Goal: Task Accomplishment & Management: Manage account settings

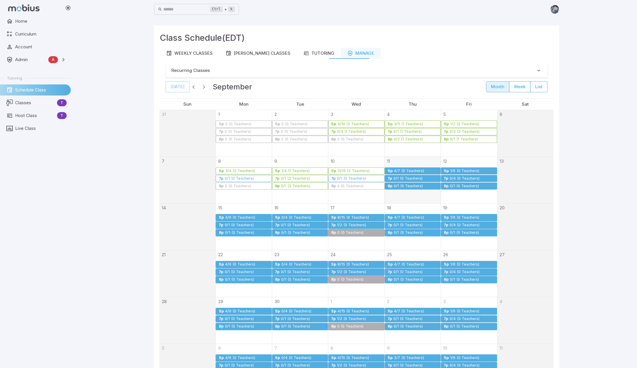
click at [405, 177] on div "0/1 (0 Teachers)" at bounding box center [408, 178] width 30 height 4
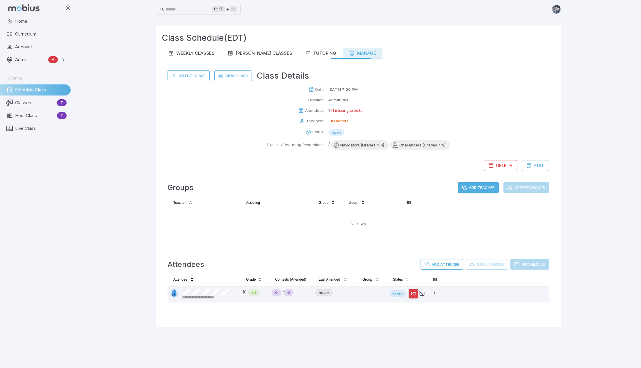
click at [358, 54] on div "Manage" at bounding box center [362, 53] width 27 height 6
click at [202, 76] on button "Select Class" at bounding box center [189, 75] width 42 height 10
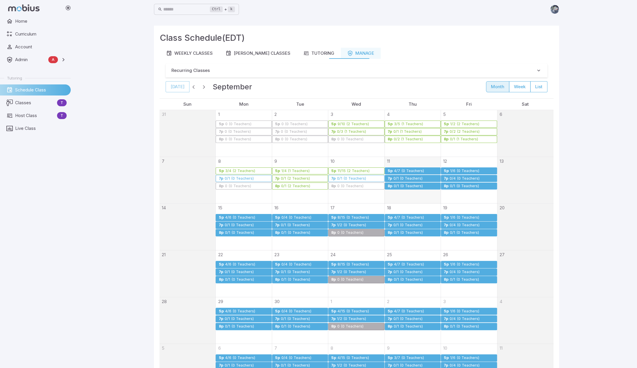
click at [412, 171] on div "4/7 (0 Teachers)" at bounding box center [409, 171] width 31 height 4
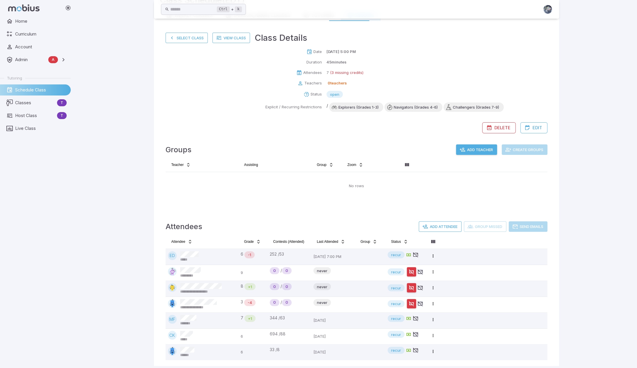
scroll to position [42, 0]
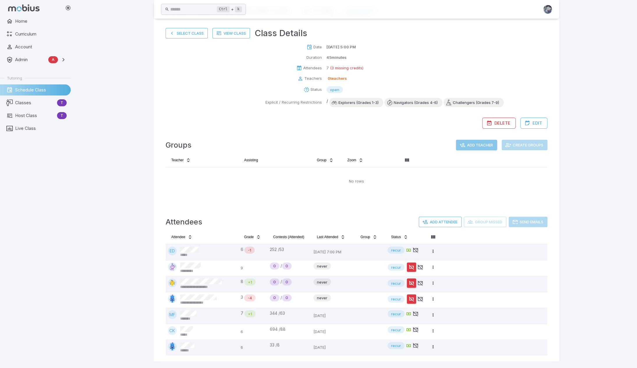
click at [465, 145] on button "Add Teacher" at bounding box center [476, 145] width 41 height 10
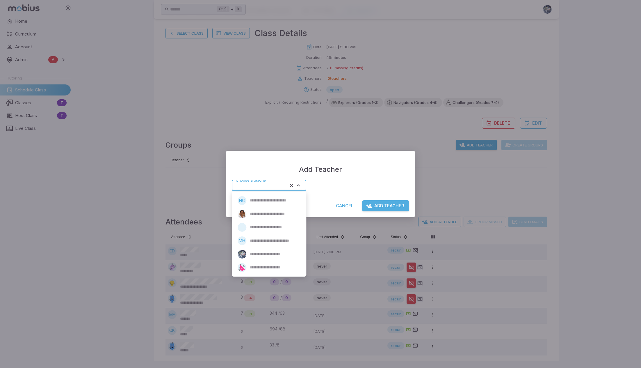
click at [273, 188] on input "Choose a teacher" at bounding box center [261, 185] width 54 height 8
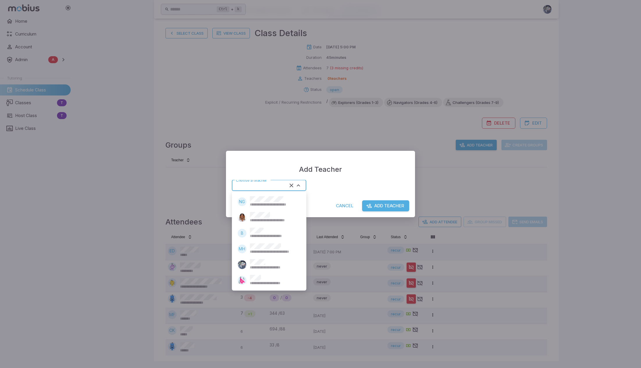
type input "******"
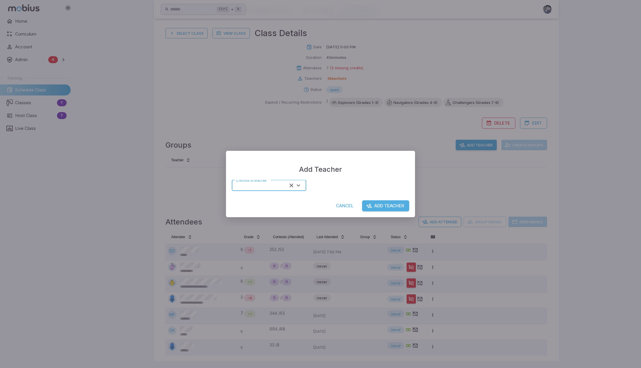
click at [387, 204] on button "Add Teacher" at bounding box center [385, 205] width 47 height 11
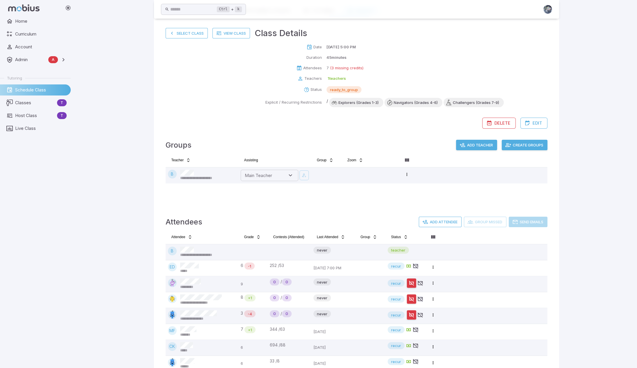
click at [519, 146] on button "Create Groups" at bounding box center [524, 145] width 46 height 10
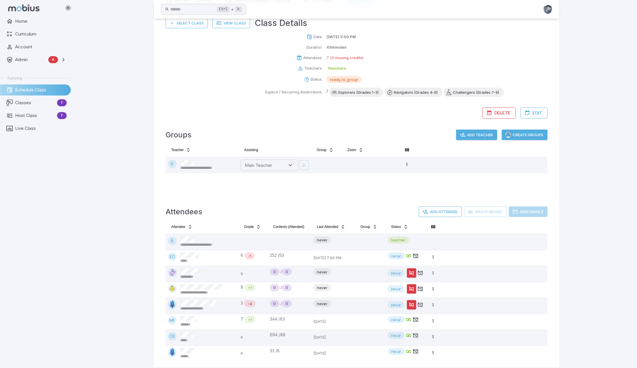
scroll to position [58, 0]
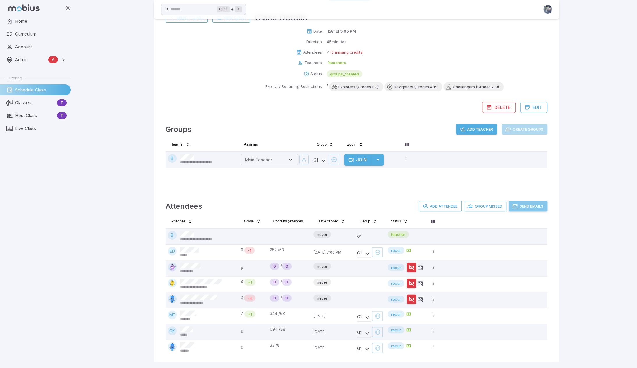
click at [528, 204] on button "Send Emails" at bounding box center [527, 206] width 39 height 10
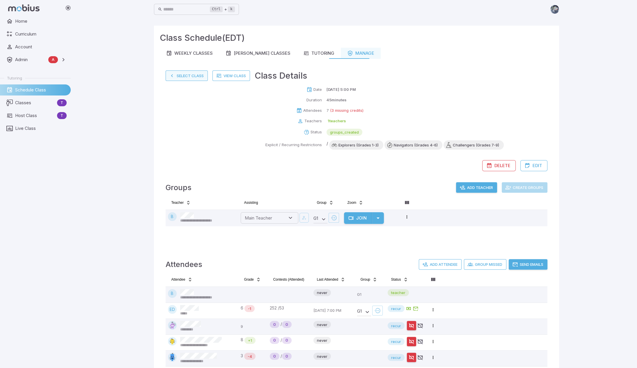
click at [185, 75] on button "Select Class" at bounding box center [186, 75] width 42 height 10
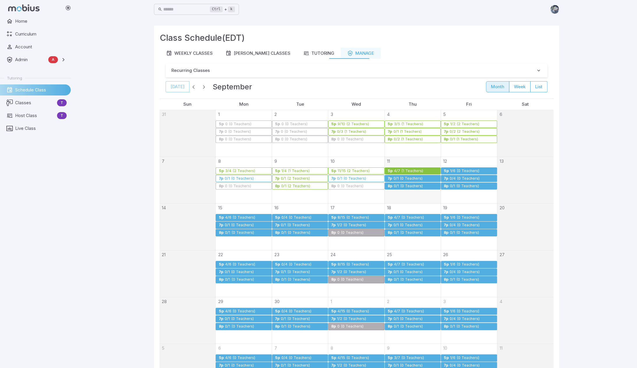
click at [407, 176] on div "0/1 (0 Teachers)" at bounding box center [408, 178] width 30 height 4
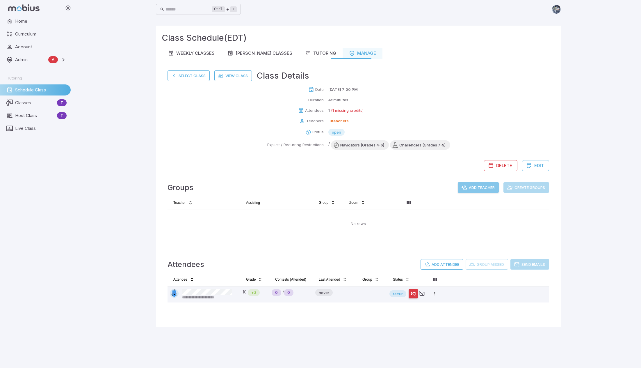
click at [475, 187] on button "Add Teacher" at bounding box center [478, 187] width 41 height 10
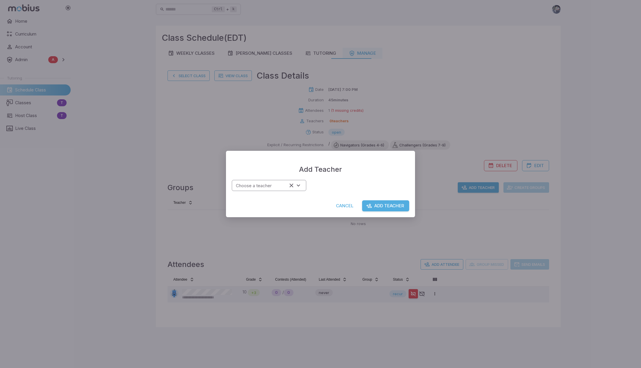
click at [264, 182] on div "Choose a teacher Choose a teacher" at bounding box center [269, 185] width 74 height 11
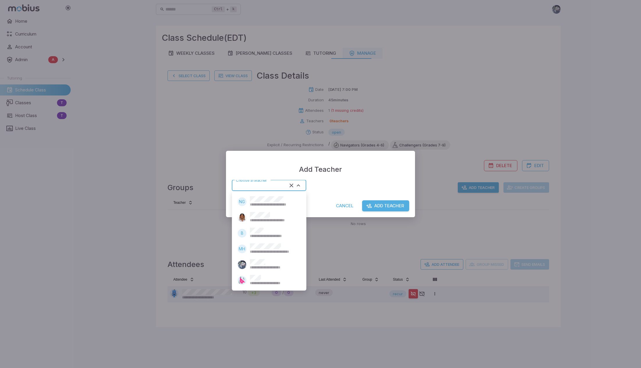
click at [261, 265] on span "**********" at bounding box center [274, 267] width 49 height 5
type input "******"
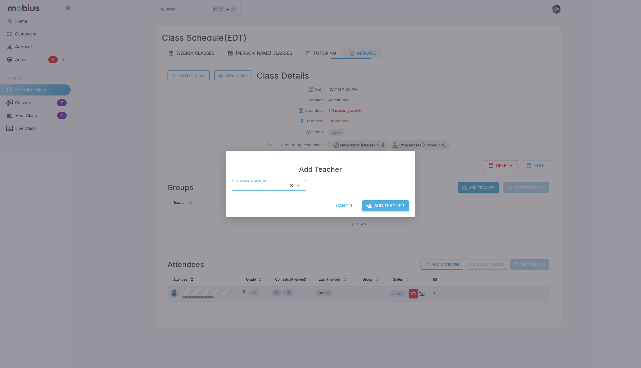
click at [400, 207] on button "Add Teacher" at bounding box center [385, 205] width 47 height 11
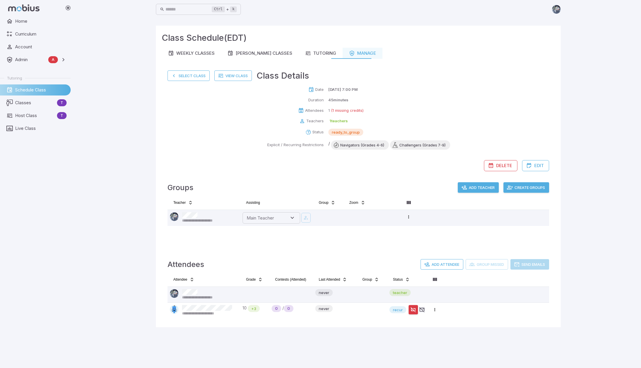
click at [478, 185] on button "Add Teacher" at bounding box center [478, 187] width 41 height 10
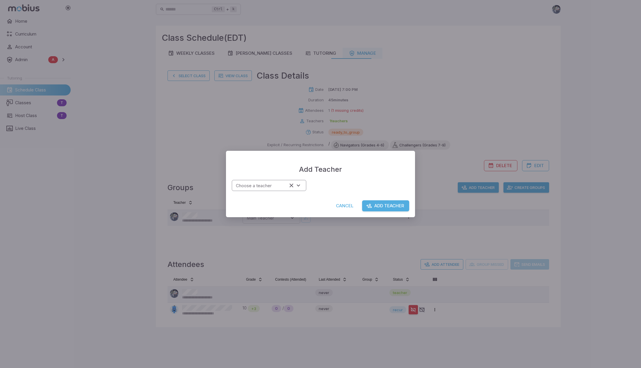
click at [272, 186] on input "Choose a teacher" at bounding box center [261, 185] width 54 height 8
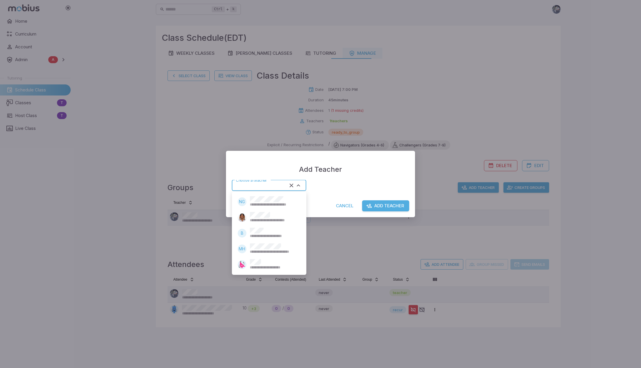
click at [268, 269] on span "**********" at bounding box center [274, 267] width 48 height 5
type input "*****"
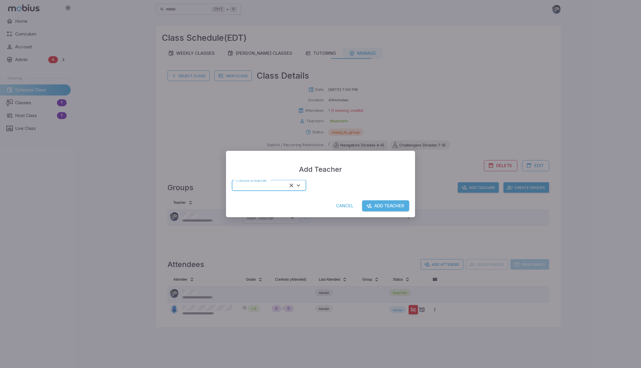
click at [391, 204] on button "Add Teacher" at bounding box center [385, 205] width 47 height 11
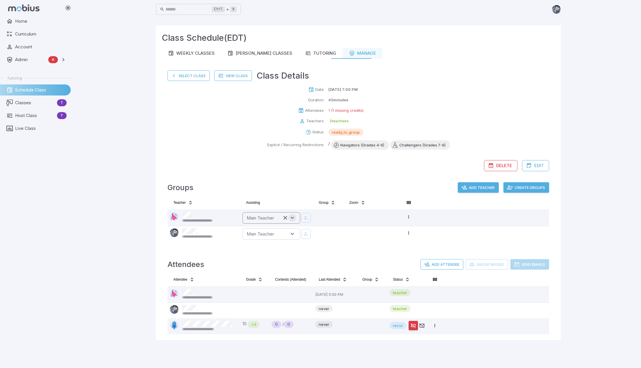
click at [294, 218] on icon "Open" at bounding box center [292, 217] width 6 height 6
type input "******"
click at [308, 217] on icon "button" at bounding box center [305, 218] width 5 height 6
click at [533, 188] on button "Create Groups" at bounding box center [526, 187] width 46 height 10
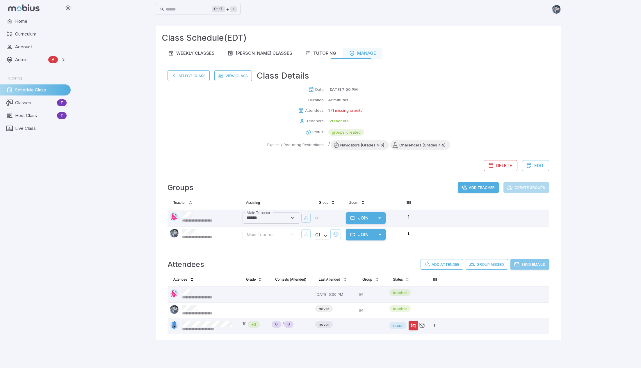
click at [535, 264] on button "Send Emails" at bounding box center [529, 264] width 39 height 10
click at [185, 72] on button "Select Class" at bounding box center [189, 75] width 42 height 10
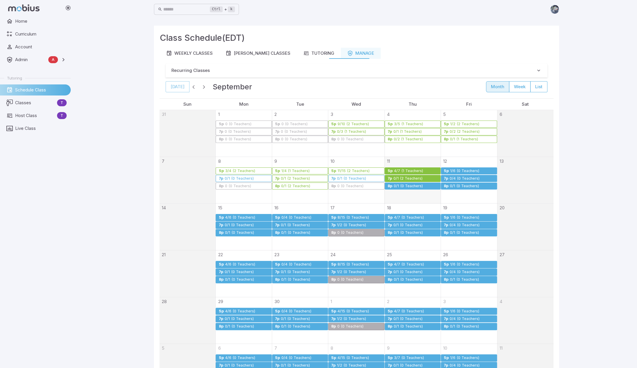
click at [401, 186] on div "0/1 (0 Teachers)" at bounding box center [408, 186] width 30 height 4
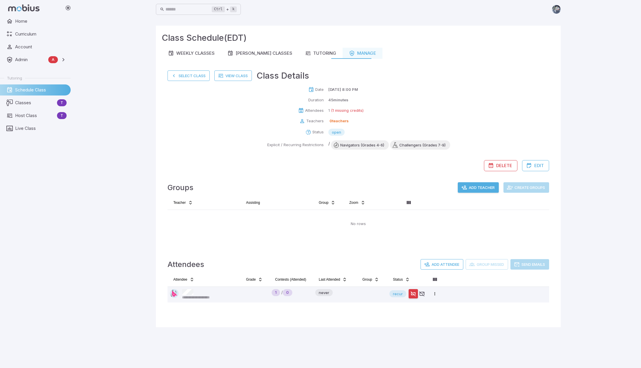
click at [471, 184] on button "Add Teacher" at bounding box center [478, 187] width 41 height 10
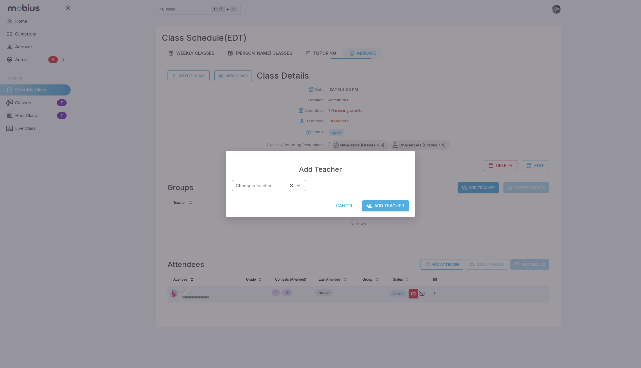
click at [279, 183] on input "Choose a teacher" at bounding box center [261, 185] width 54 height 8
click at [384, 235] on div "Add Teacher Choose a teacher Choose a teacher Cancel Add Teacher" at bounding box center [320, 184] width 641 height 368
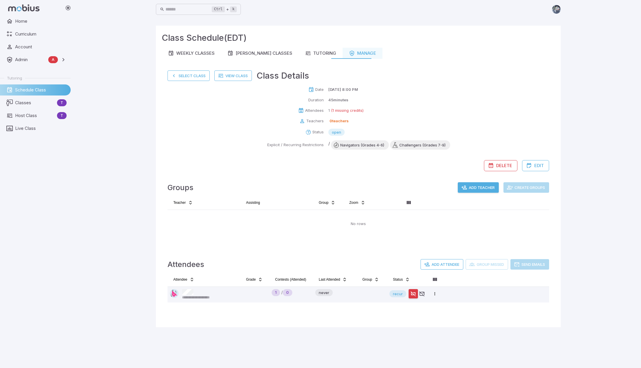
click at [467, 184] on button "Add Teacher" at bounding box center [478, 187] width 41 height 10
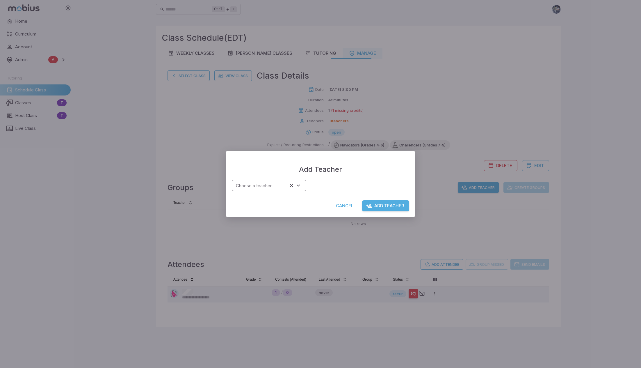
click at [250, 186] on input "Choose a teacher" at bounding box center [261, 185] width 54 height 8
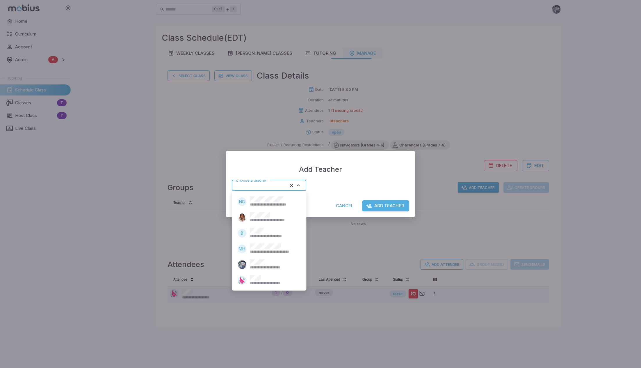
type input "******"
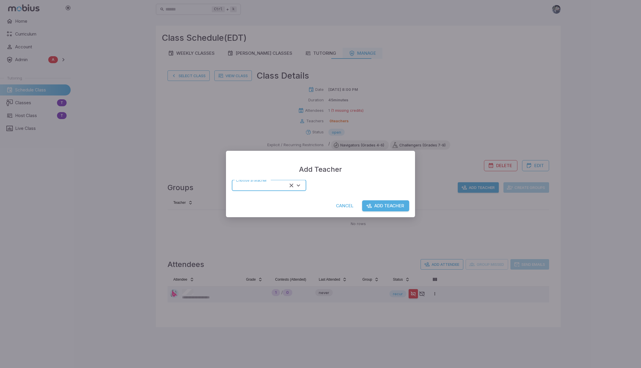
click at [382, 207] on button "Add Teacher" at bounding box center [385, 205] width 47 height 11
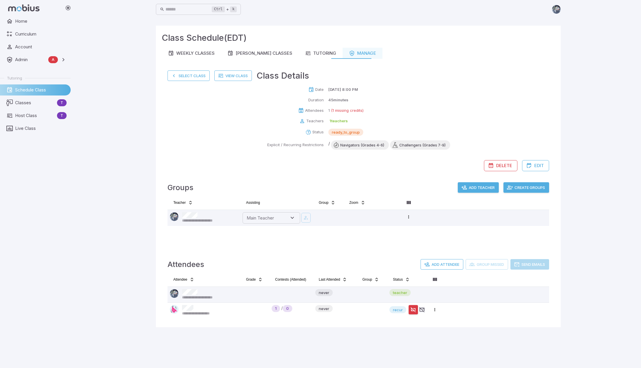
click at [473, 186] on button "Add Teacher" at bounding box center [478, 187] width 41 height 10
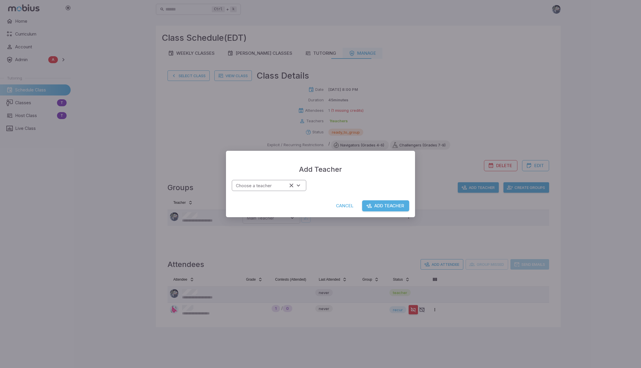
click at [284, 187] on input "Choose a teacher" at bounding box center [261, 185] width 54 height 8
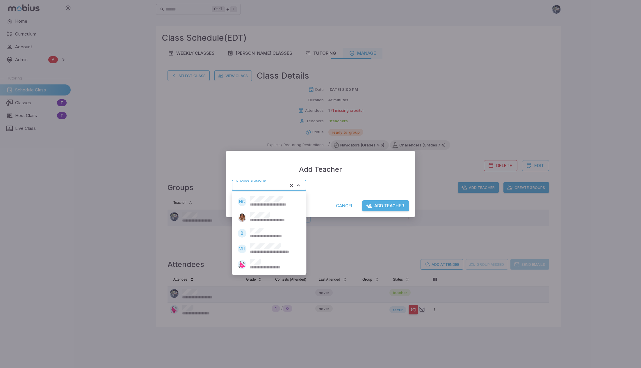
click at [273, 267] on span "**********" at bounding box center [274, 267] width 48 height 5
type input "*****"
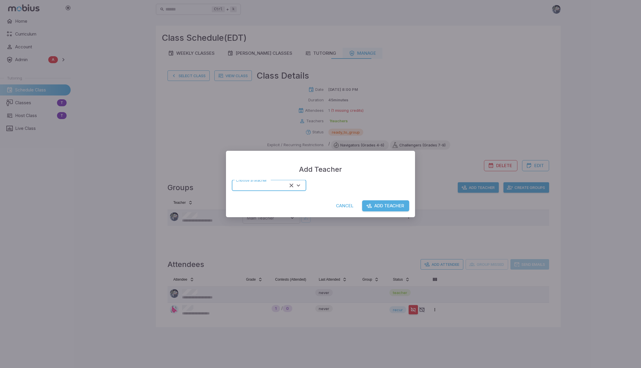
click at [382, 203] on button "Add Teacher" at bounding box center [385, 205] width 47 height 11
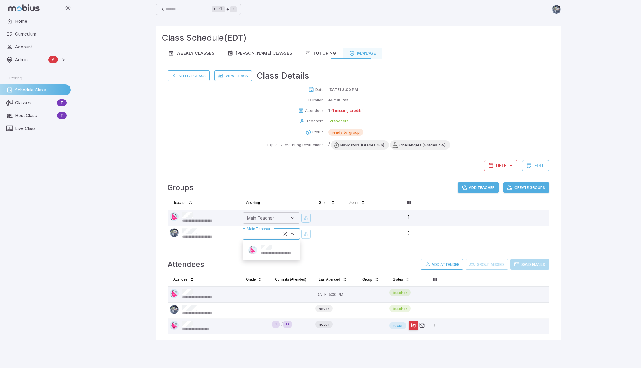
click at [270, 232] on div "Main Teacher Main Teacher" at bounding box center [272, 233] width 58 height 11
type input "*****"
click at [305, 234] on icon "button" at bounding box center [305, 234] width 5 height 6
click at [529, 188] on button "Create Groups" at bounding box center [526, 187] width 46 height 10
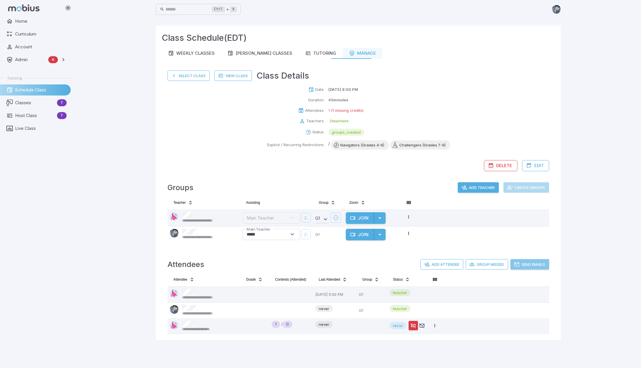
click at [529, 260] on button "Send Emails" at bounding box center [529, 264] width 39 height 10
click at [192, 76] on button "Select Class" at bounding box center [189, 75] width 42 height 10
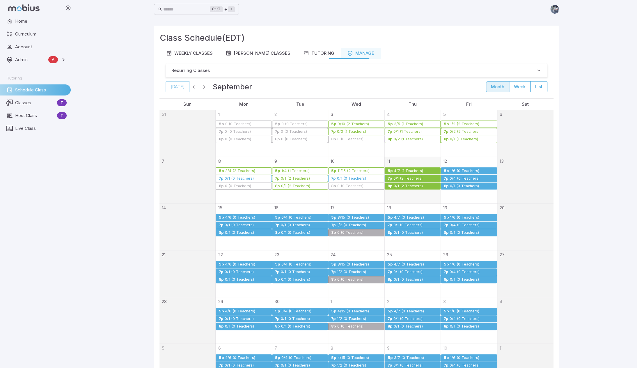
click at [460, 175] on link "7p 0/4 (0 Teachers)" at bounding box center [469, 178] width 56 height 7
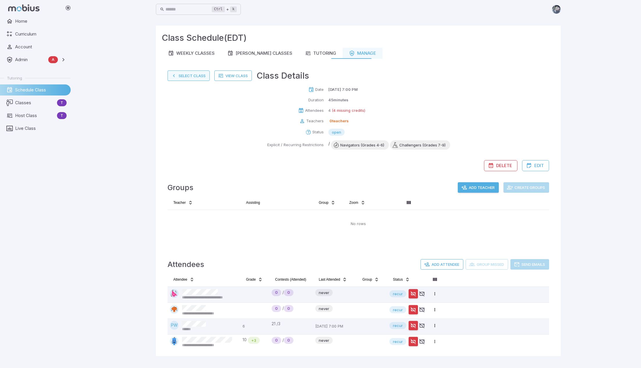
click at [191, 75] on button "Select Class" at bounding box center [189, 75] width 42 height 10
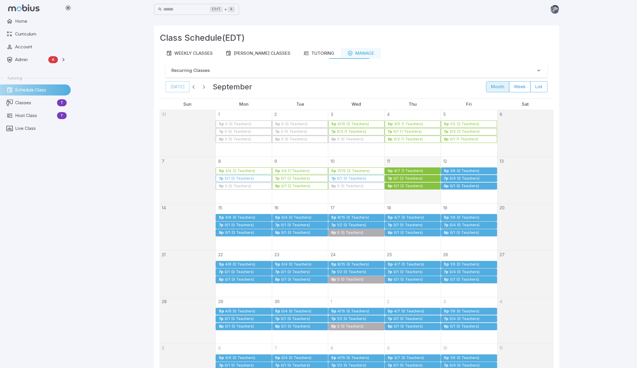
click at [452, 184] on div "0/1 (0 Teachers)" at bounding box center [464, 186] width 30 height 4
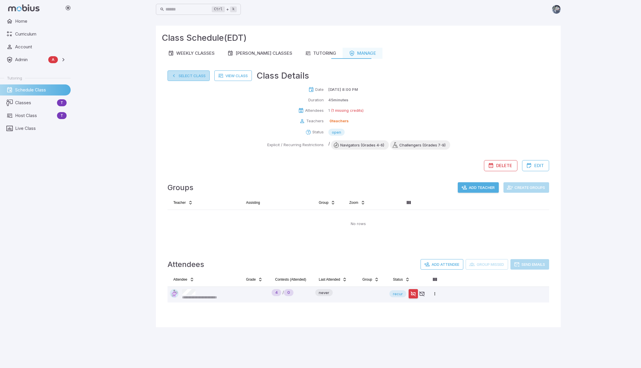
click at [190, 72] on button "Select Class" at bounding box center [189, 75] width 42 height 10
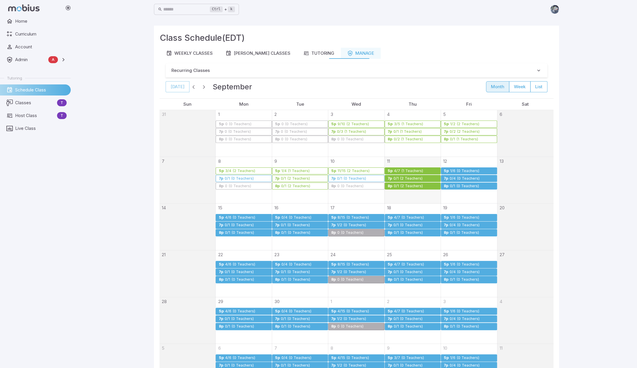
click at [462, 171] on div "1/6 (0 Teachers)" at bounding box center [465, 171] width 30 height 4
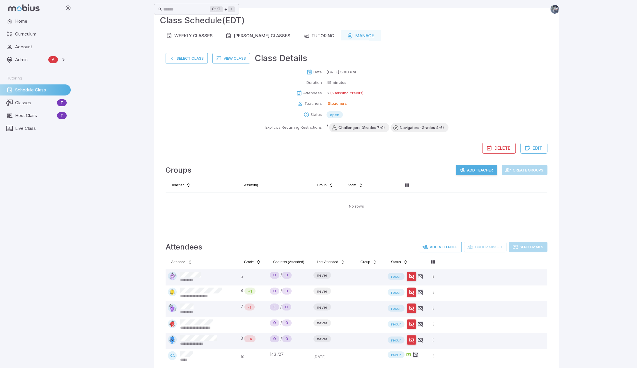
scroll to position [26, 0]
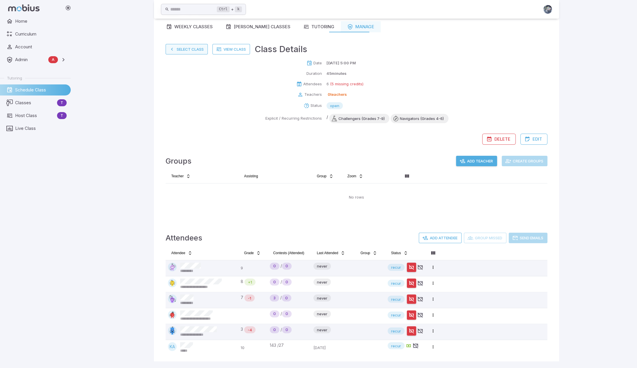
click at [186, 52] on button "Select Class" at bounding box center [186, 49] width 42 height 10
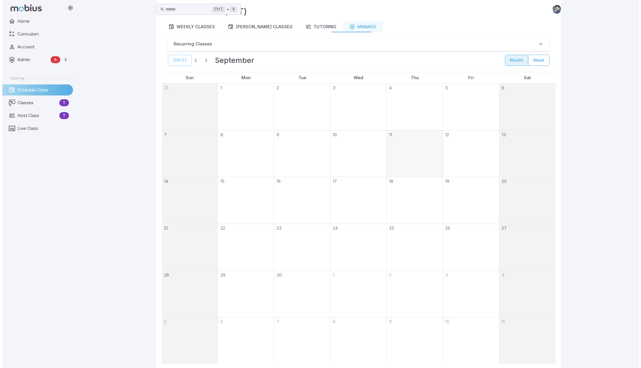
scroll to position [0, 0]
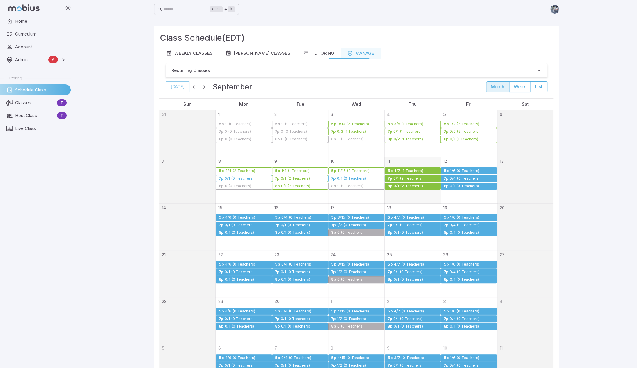
click at [461, 177] on div "0/4 (0 Teachers)" at bounding box center [464, 178] width 31 height 4
